Goal: Task Accomplishment & Management: Complete application form

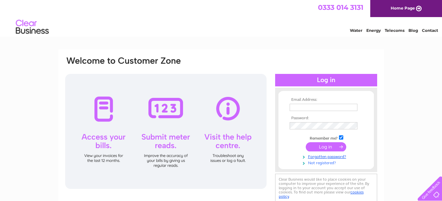
click at [315, 162] on link "Not registered?" at bounding box center [327, 163] width 75 height 6
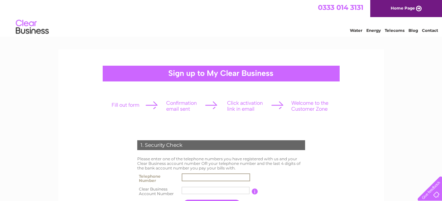
click at [191, 175] on input "text" at bounding box center [216, 178] width 68 height 8
type input "07825116396"
type input "HarperCol"
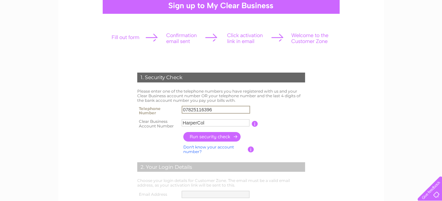
scroll to position [99, 0]
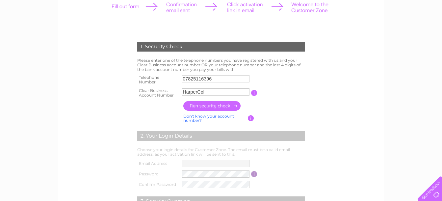
click at [209, 105] on input "button" at bounding box center [212, 106] width 58 height 10
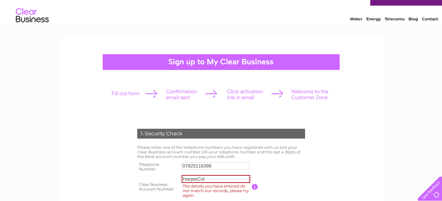
scroll to position [0, 0]
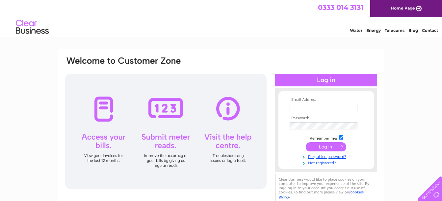
click at [315, 163] on link "Not registered?" at bounding box center [327, 163] width 75 height 6
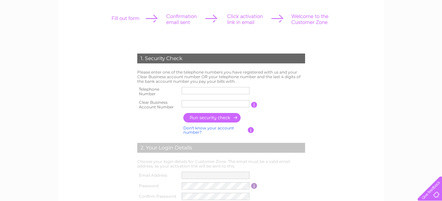
scroll to position [66, 0]
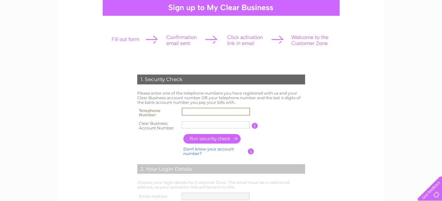
click at [193, 112] on input "text" at bounding box center [216, 112] width 68 height 8
type input "07825116396"
type input "HarperCol"
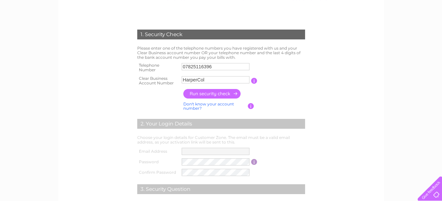
scroll to position [99, 0]
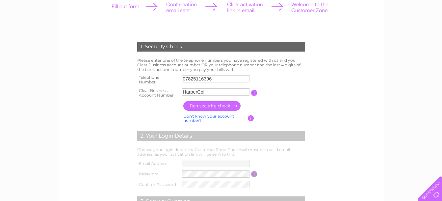
click at [215, 105] on input "button" at bounding box center [212, 106] width 58 height 10
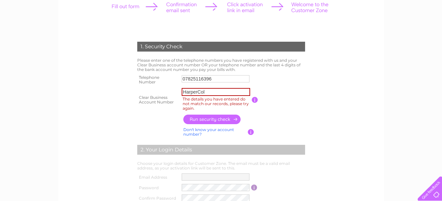
click at [208, 89] on input "HarperCol" at bounding box center [216, 92] width 68 height 8
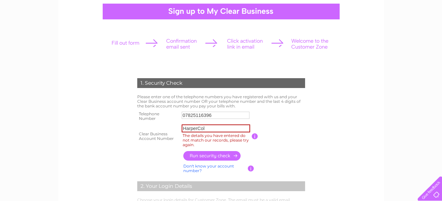
scroll to position [0, 0]
